Goal: Find specific page/section: Find specific page/section

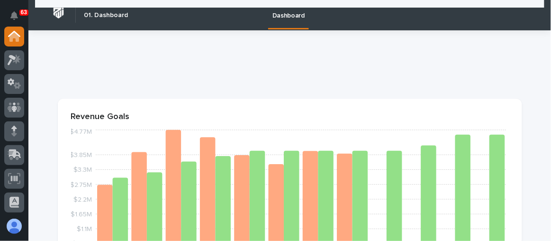
scroll to position [559, 0]
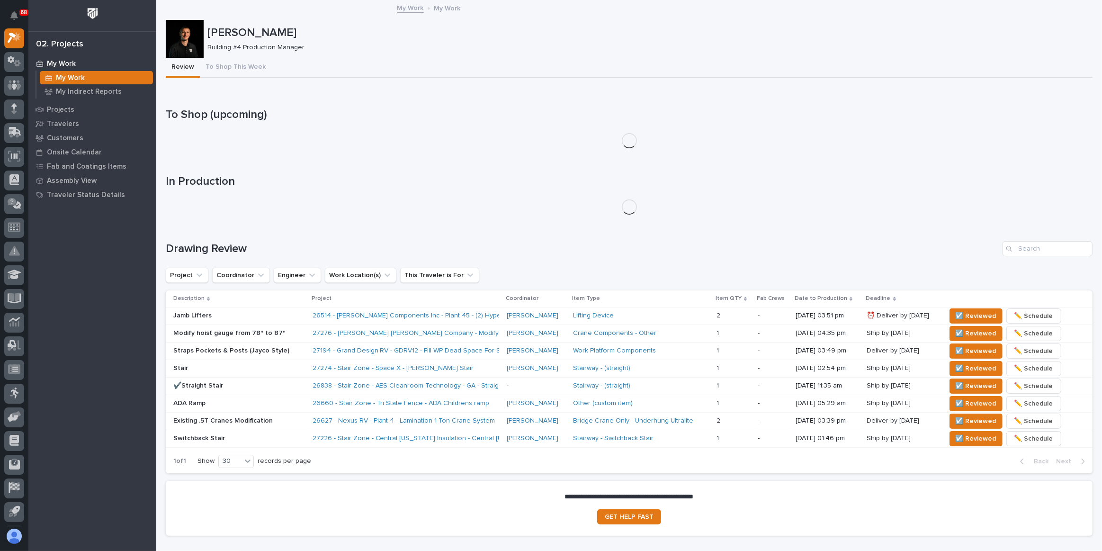
click at [1017, 148] on div "To Shop (upcoming)" at bounding box center [629, 128] width 927 height 40
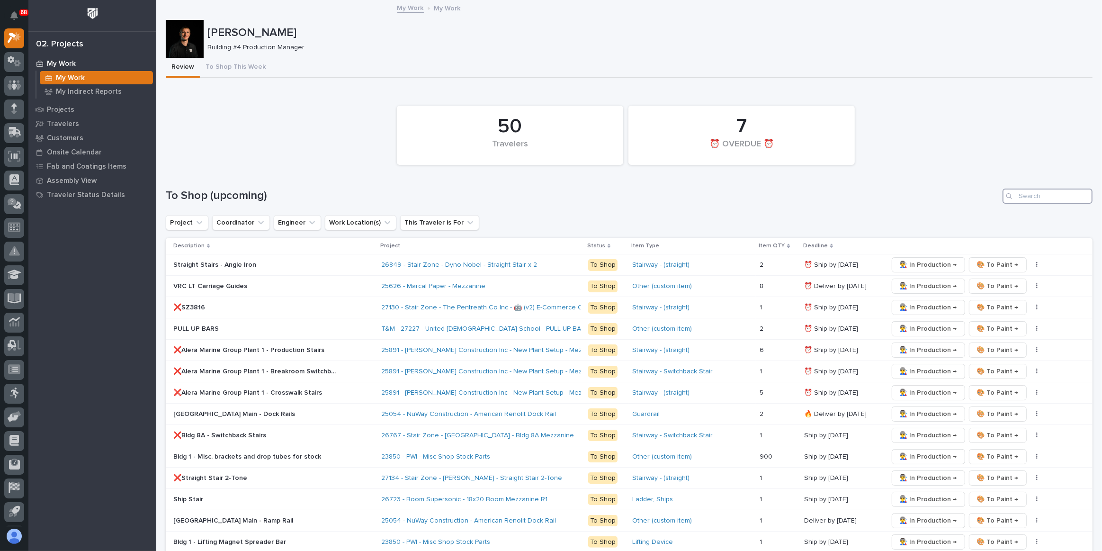
click at [1013, 194] on input "Search" at bounding box center [1048, 196] width 90 height 15
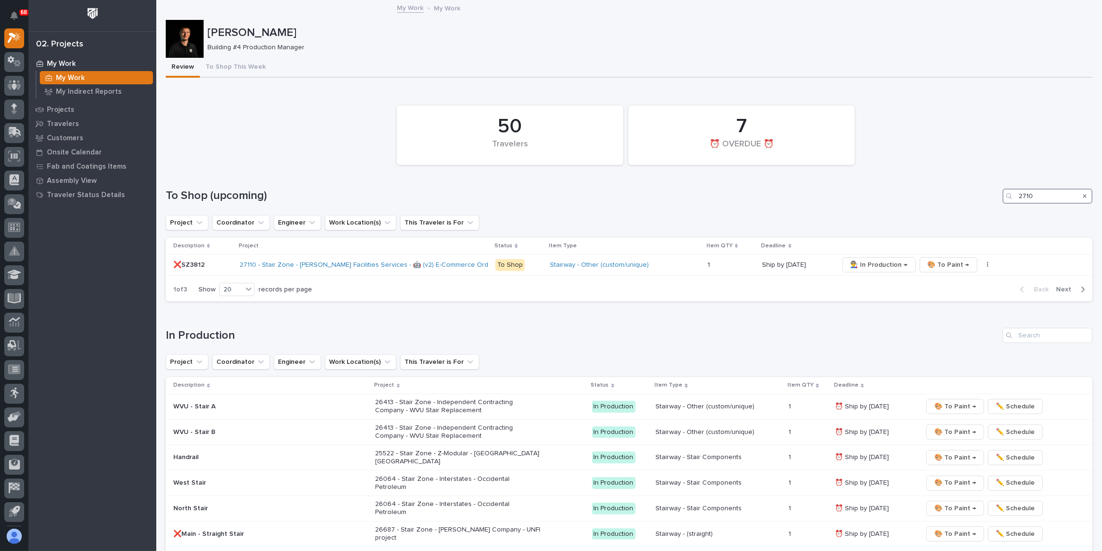
type input "27100"
drag, startPoint x: 1035, startPoint y: 196, endPoint x: 981, endPoint y: 193, distance: 54.1
click at [981, 193] on div "To Shop (upcoming) 27100" at bounding box center [629, 196] width 927 height 15
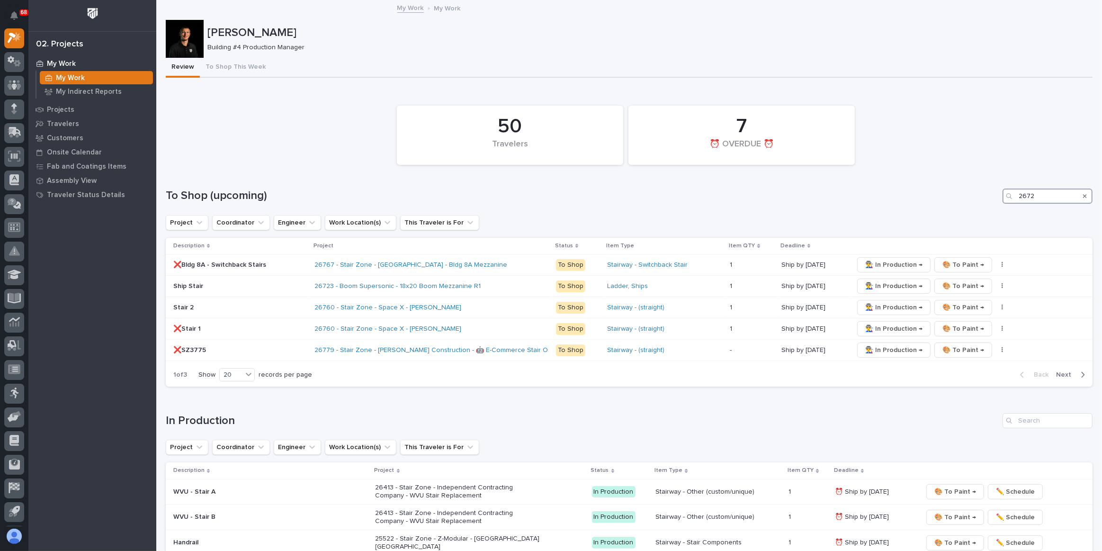
type input "26721"
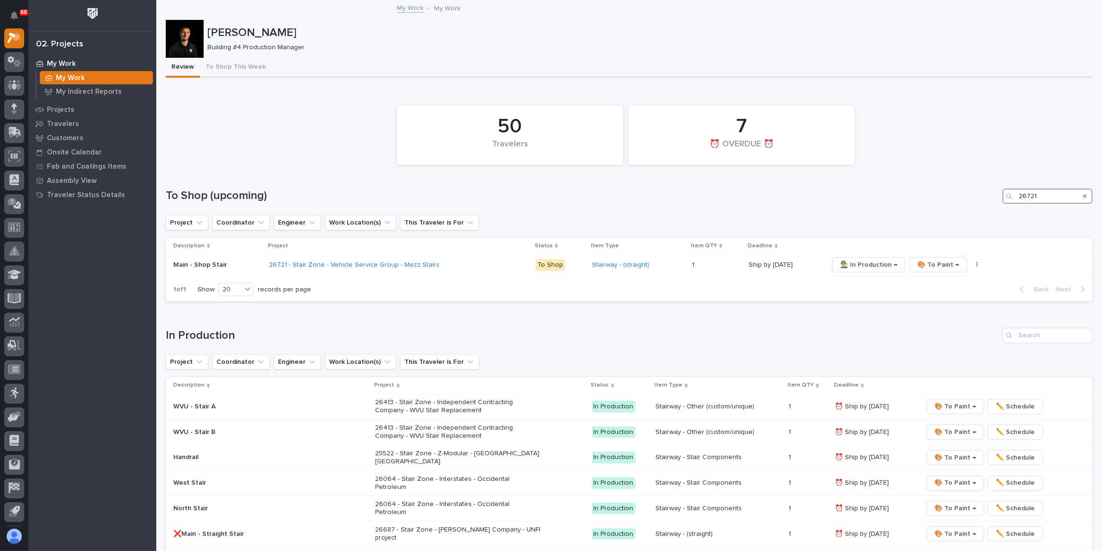
drag, startPoint x: 1034, startPoint y: 193, endPoint x: 993, endPoint y: 192, distance: 40.3
click at [993, 192] on div "To Shop (upcoming) 26721" at bounding box center [629, 196] width 927 height 15
type input "26849"
